Goal: Obtain resource: Download file/media

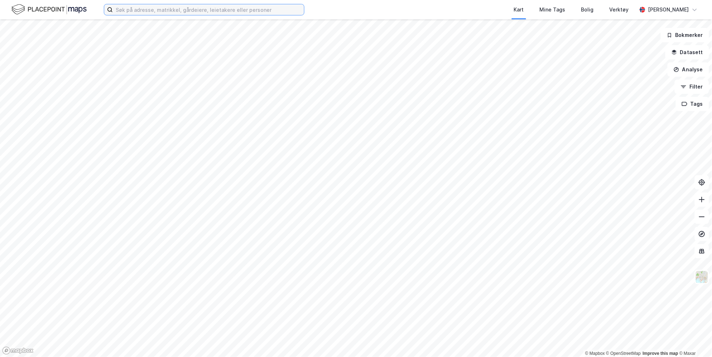
click at [218, 5] on input at bounding box center [208, 9] width 191 height 11
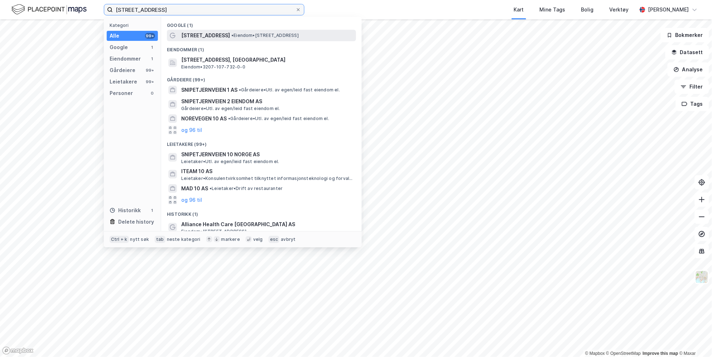
type input "[STREET_ADDRESS]"
click at [247, 38] on span "• Eiendom • [STREET_ADDRESS]" at bounding box center [264, 36] width 67 height 6
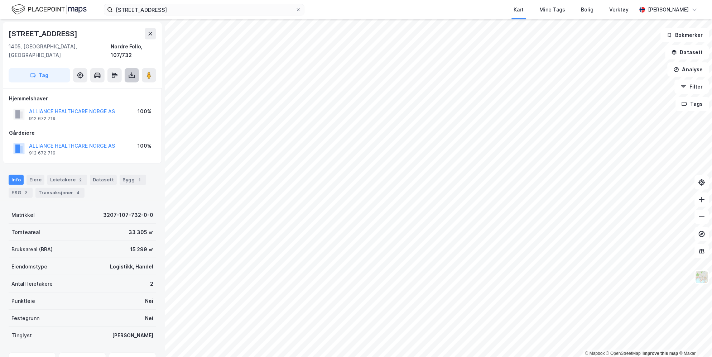
click at [129, 75] on icon at bounding box center [132, 76] width 6 height 3
click at [117, 87] on div "Last ned grunnbok" at bounding box center [97, 90] width 42 height 6
